Goal: Transaction & Acquisition: Purchase product/service

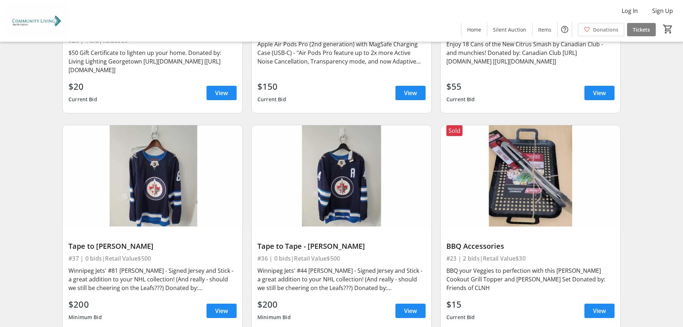
scroll to position [1973, 0]
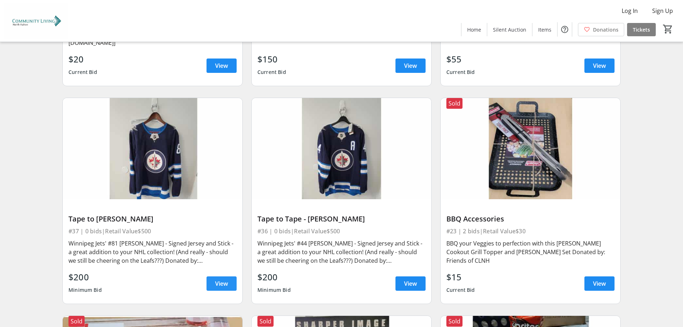
click at [232, 275] on span at bounding box center [222, 283] width 30 height 17
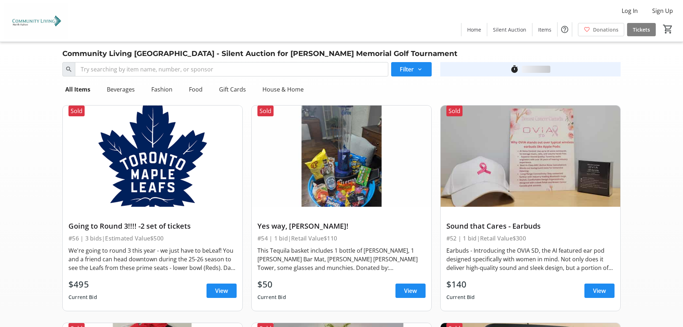
scroll to position [1973, 0]
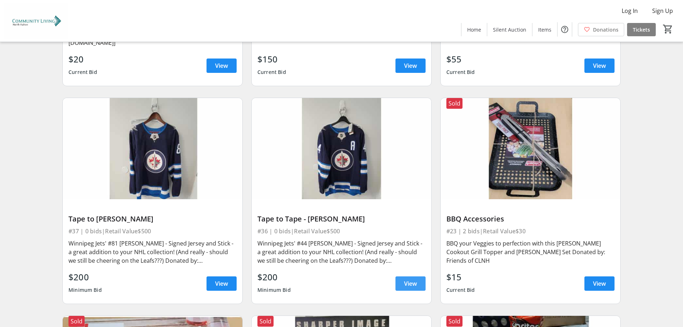
click at [409, 279] on span "View" at bounding box center [410, 283] width 13 height 9
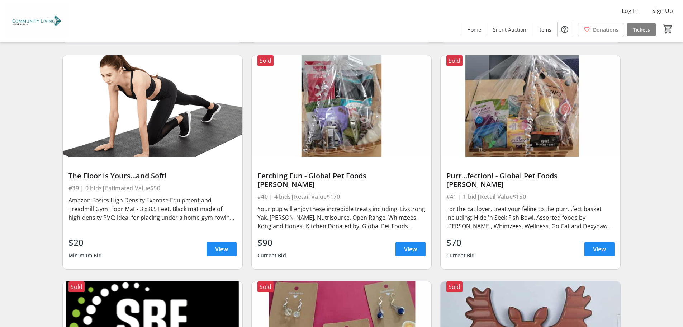
scroll to position [3121, 0]
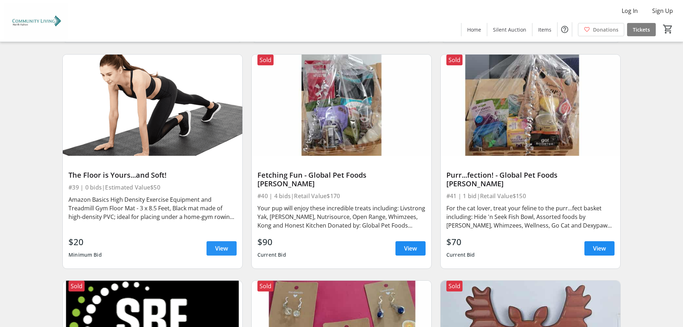
click at [225, 244] on span "View" at bounding box center [221, 248] width 13 height 9
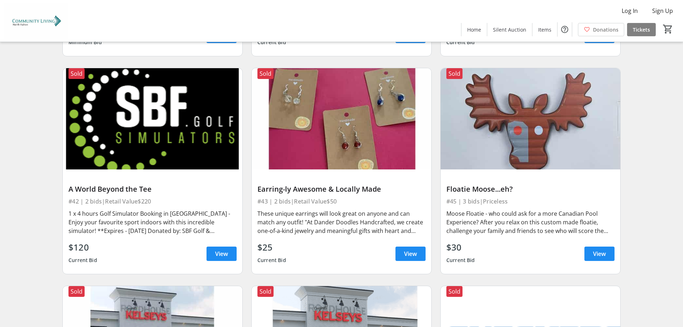
scroll to position [3336, 0]
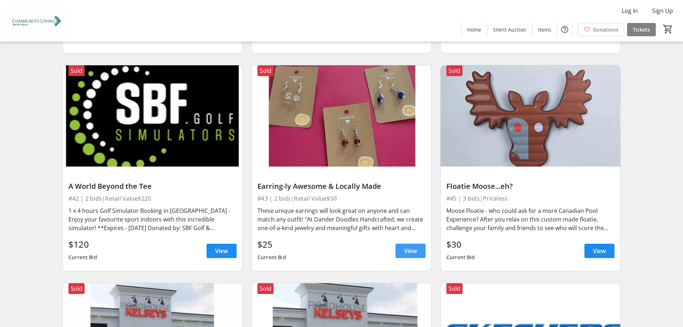
click at [418, 242] on span at bounding box center [411, 250] width 30 height 17
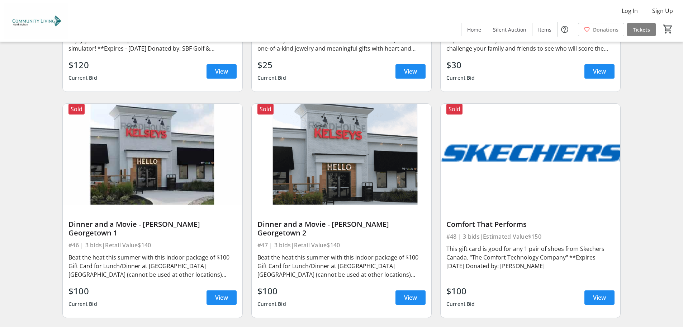
scroll to position [3551, 0]
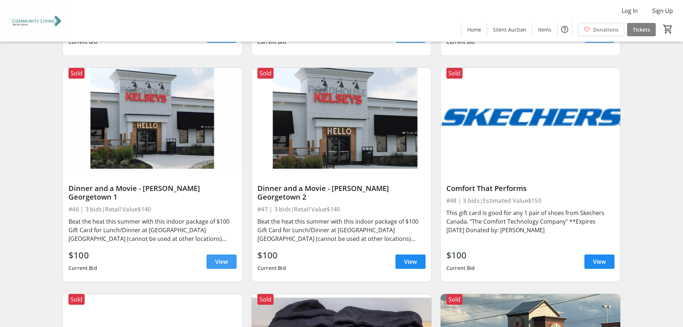
click at [222, 253] on span at bounding box center [222, 261] width 30 height 17
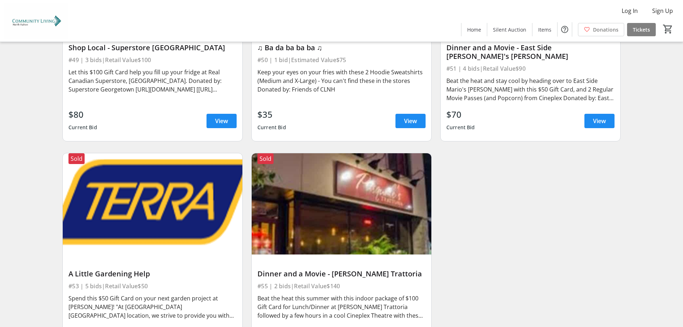
scroll to position [3919, 0]
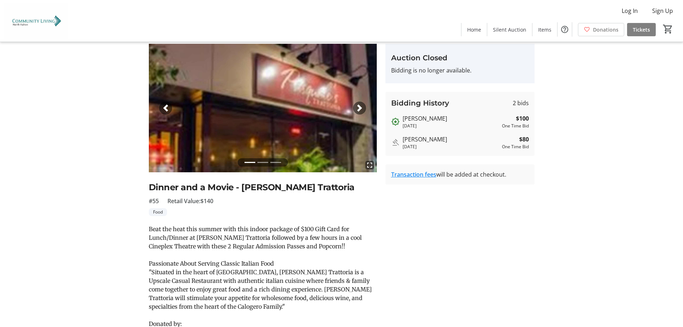
scroll to position [36, 0]
